Goal: Information Seeking & Learning: Learn about a topic

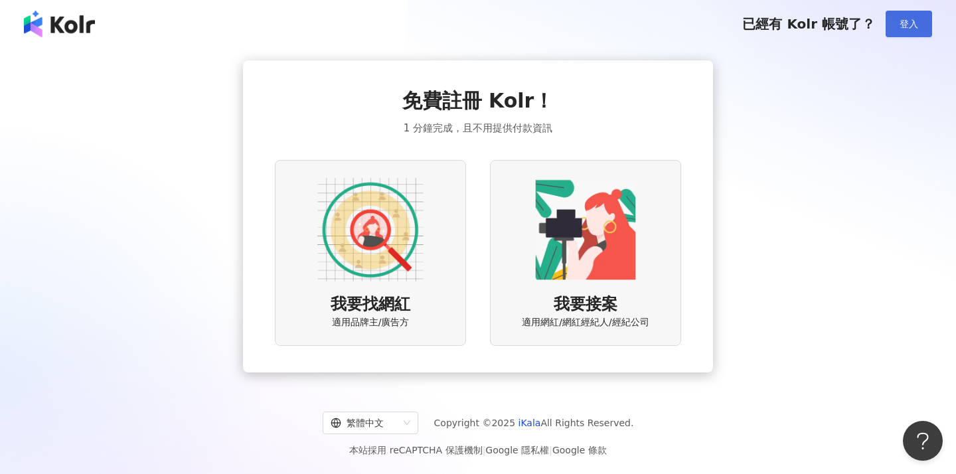
click at [890, 20] on button "登入" at bounding box center [909, 24] width 46 height 27
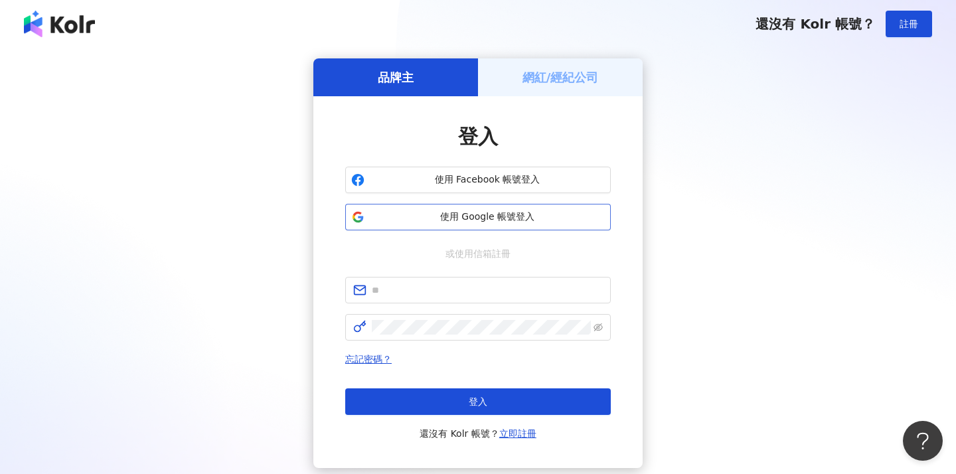
click at [493, 209] on button "使用 Google 帳號登入" at bounding box center [478, 217] width 266 height 27
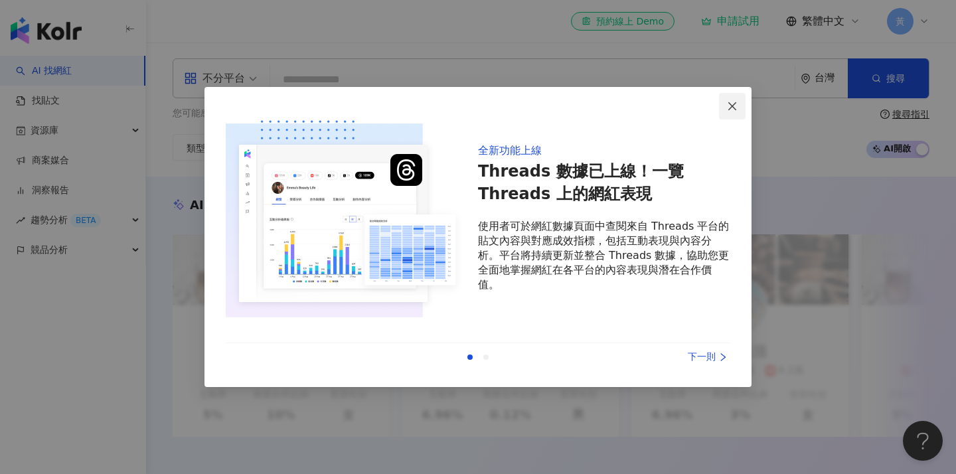
click at [735, 104] on icon "close" at bounding box center [732, 106] width 11 height 11
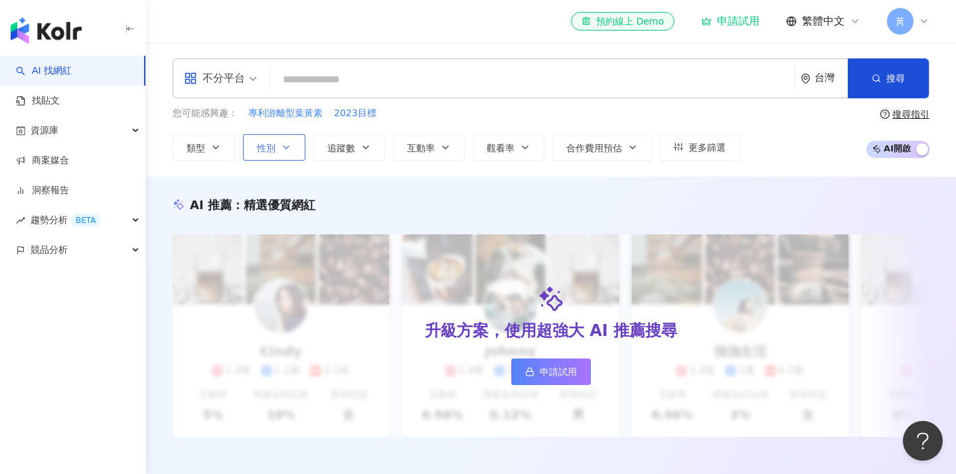
click at [267, 143] on span "性別" at bounding box center [266, 148] width 19 height 11
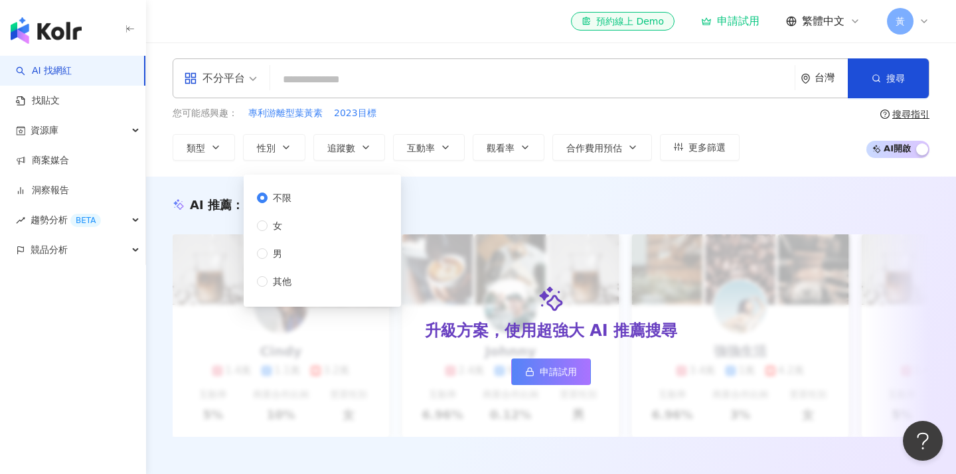
click at [293, 191] on span "不限" at bounding box center [282, 198] width 29 height 15
click at [224, 145] on button "類型" at bounding box center [204, 147] width 62 height 27
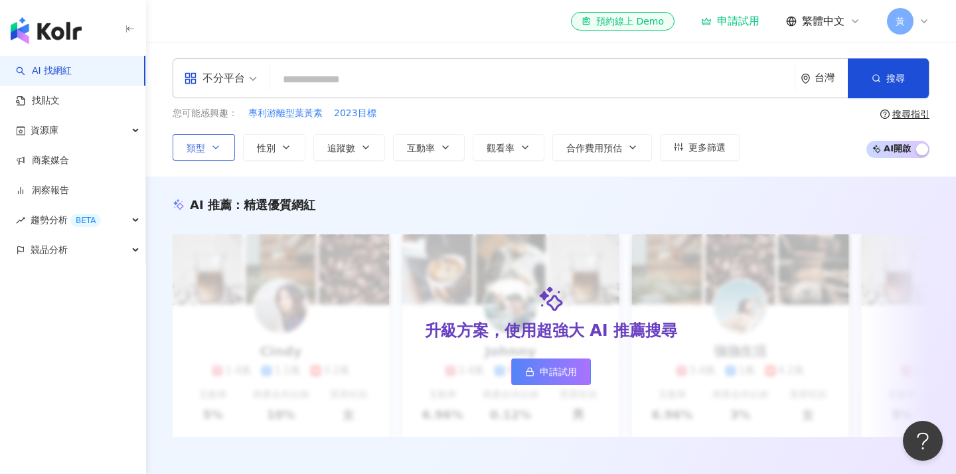
click at [223, 145] on button "類型 搜尋或選擇您想要的類型： 搜尋 藝術與娛樂 美妝時尚 氣候和環境 日常話題 教育與學習 家庭 財經 美食 命理占卜 遊戲 法政社會 生活風格 影視娛樂 …" at bounding box center [204, 147] width 62 height 27
click at [220, 147] on icon "button" at bounding box center [215, 147] width 11 height 11
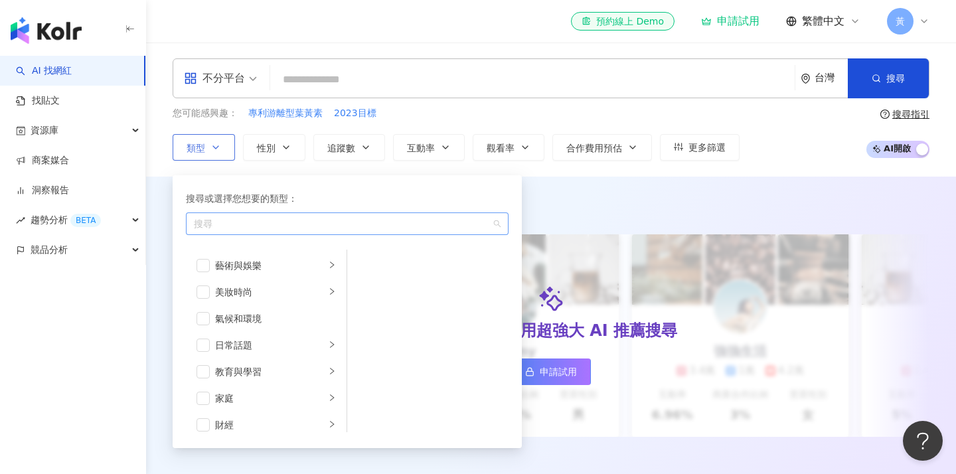
click at [224, 221] on div "button" at bounding box center [340, 223] width 303 height 10
type input "*"
click at [250, 348] on div "日常話題" at bounding box center [270, 345] width 110 height 15
click at [266, 393] on div "家庭" at bounding box center [270, 398] width 110 height 15
click at [368, 294] on span "button" at bounding box center [364, 291] width 13 height 13
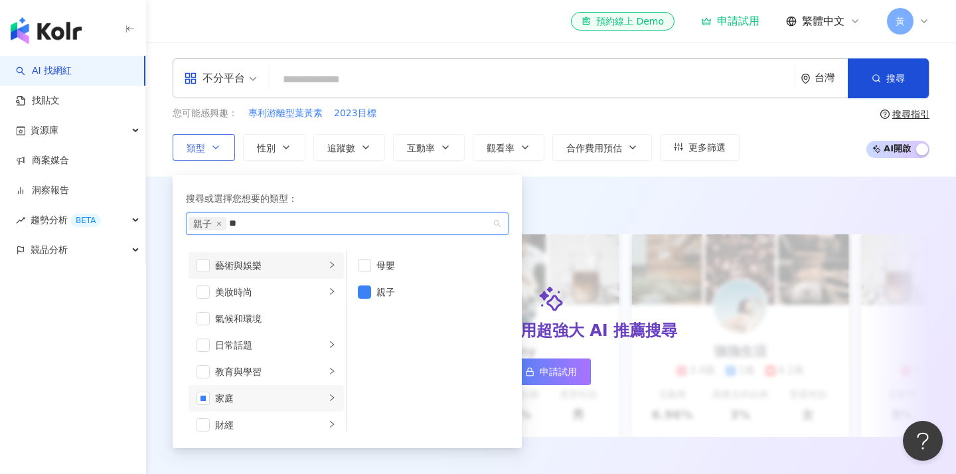
type input "*"
